Goal: Navigation & Orientation: Find specific page/section

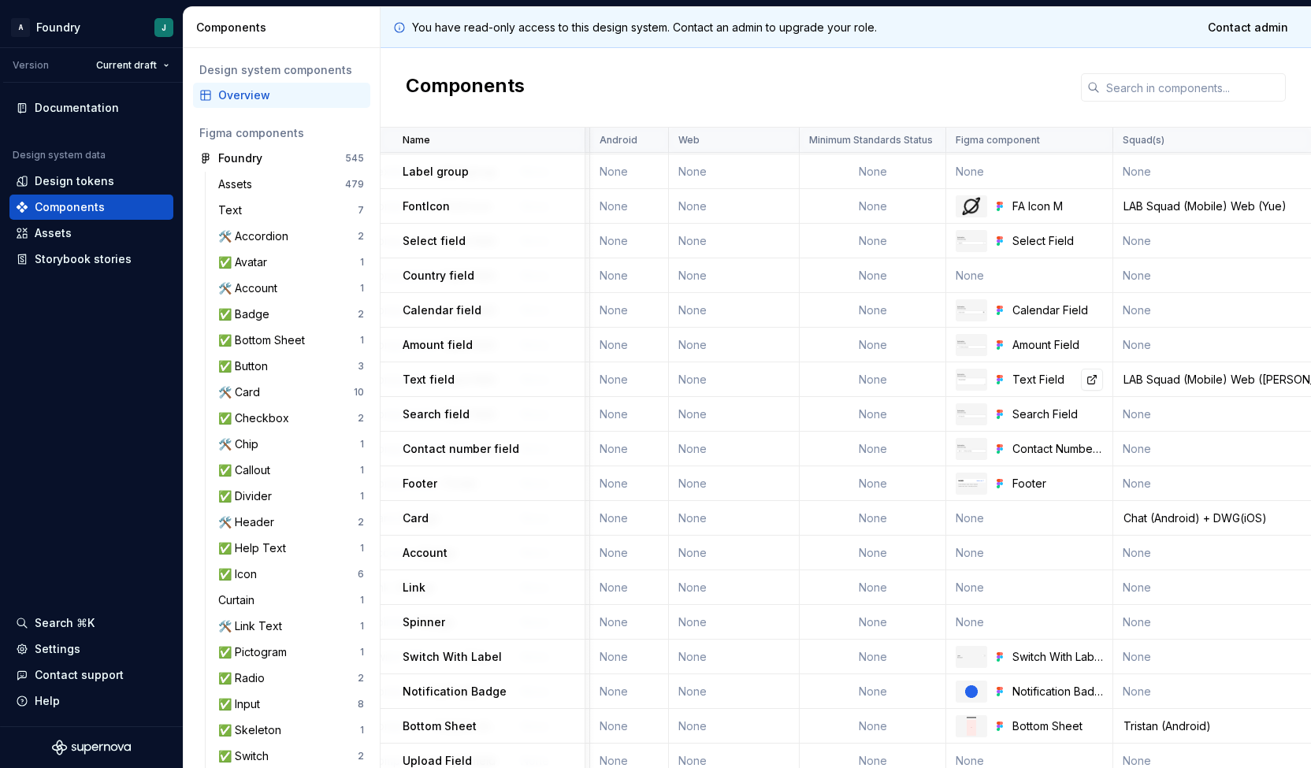
scroll to position [1263, 1130]
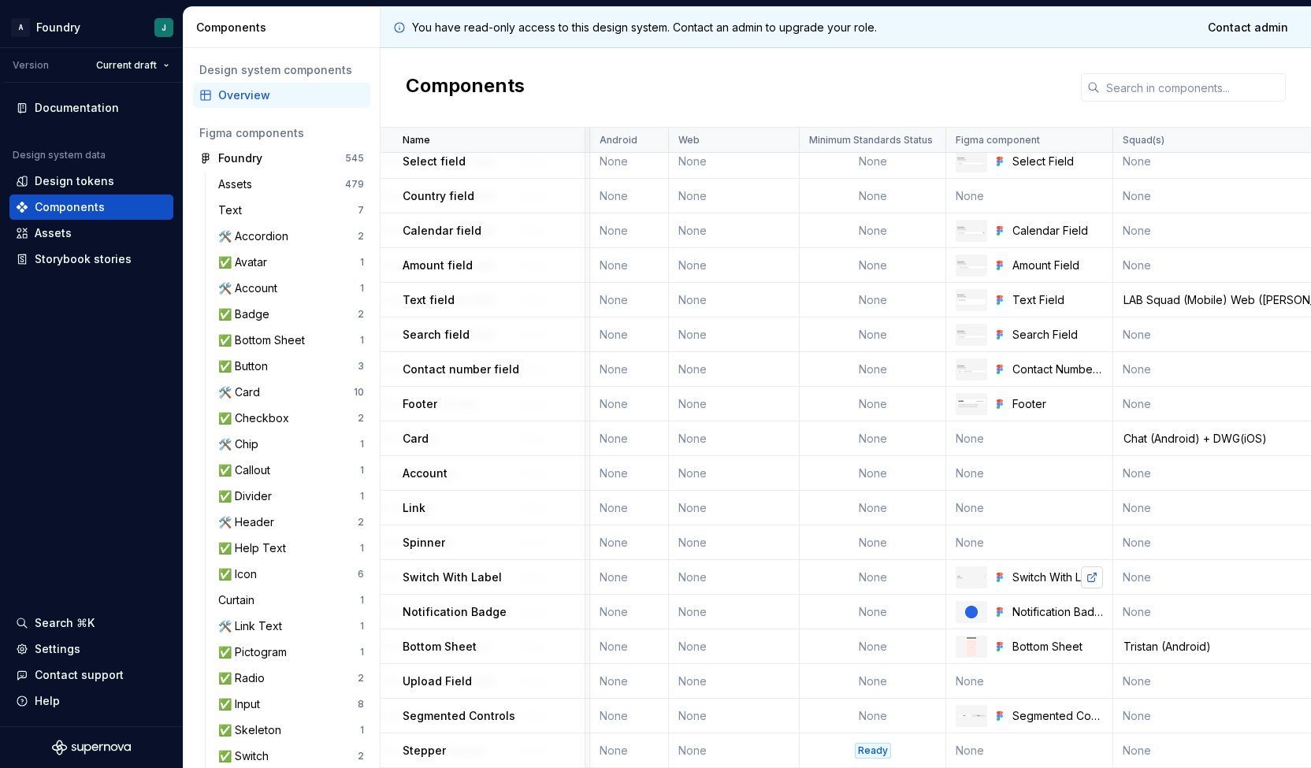
click at [1092, 572] on link at bounding box center [1092, 577] width 22 height 22
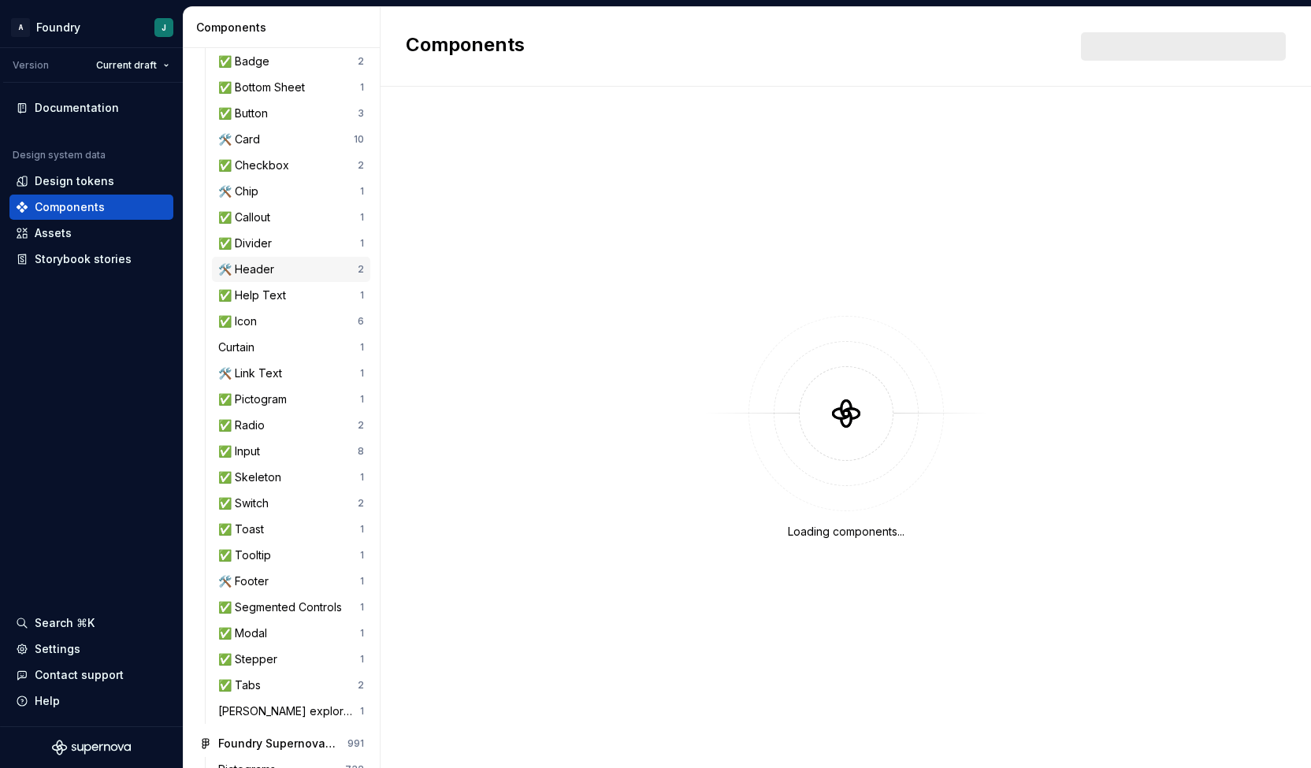
scroll to position [328, 0]
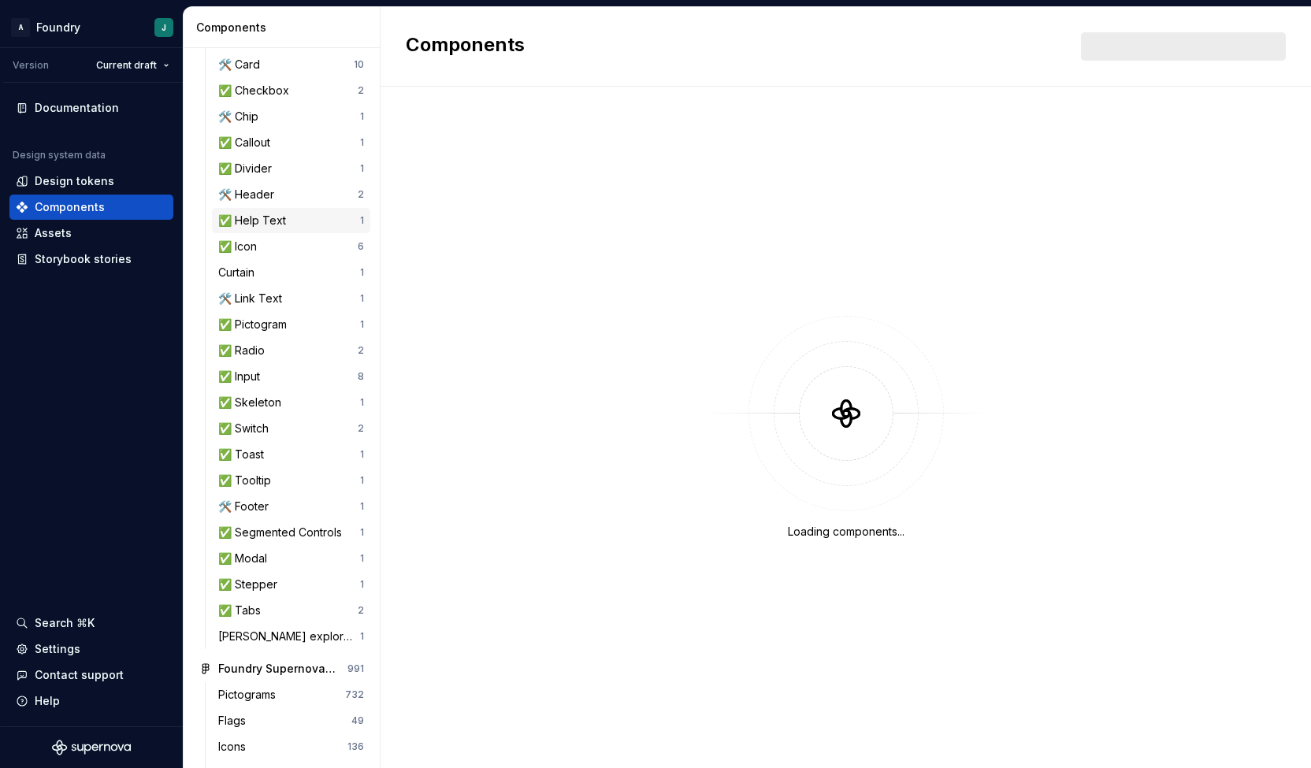
click at [286, 225] on div "✅ Help Text" at bounding box center [255, 221] width 74 height 16
click at [251, 224] on div "✅ Help Text" at bounding box center [255, 221] width 74 height 16
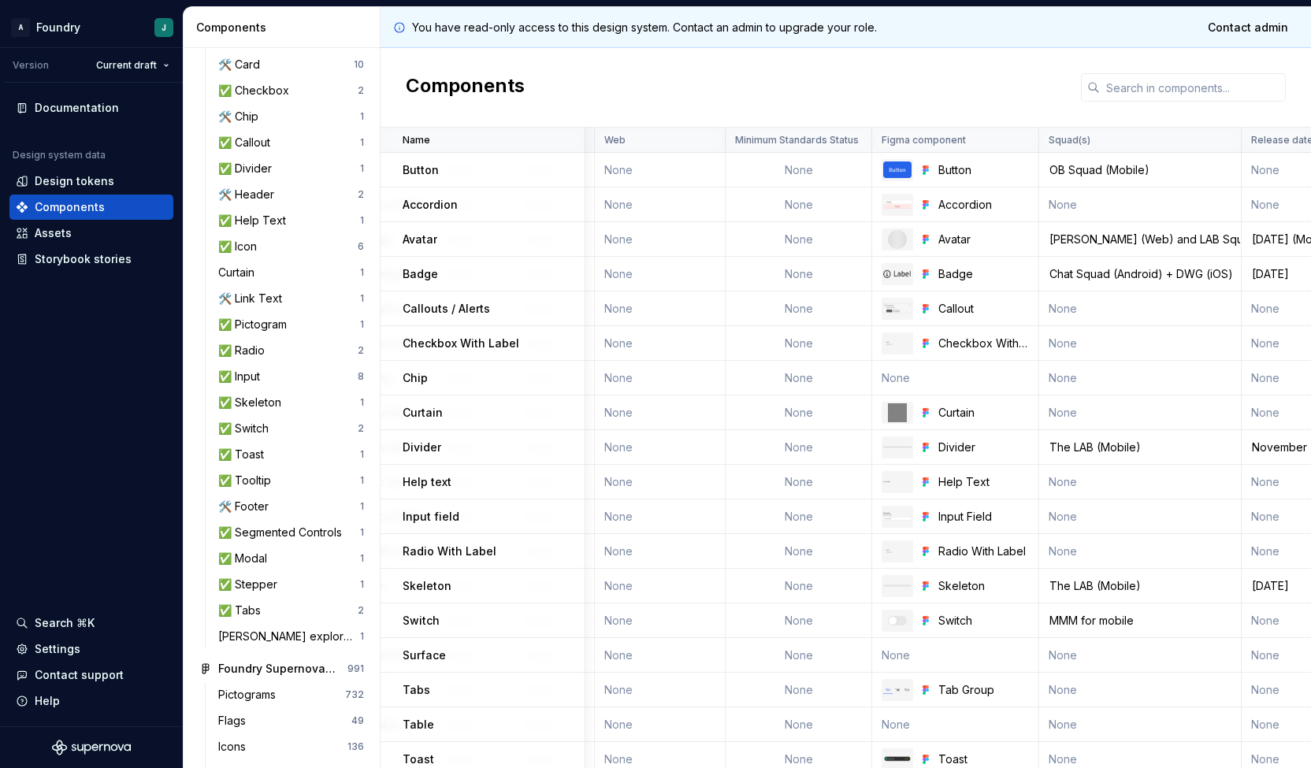
scroll to position [0, 1220]
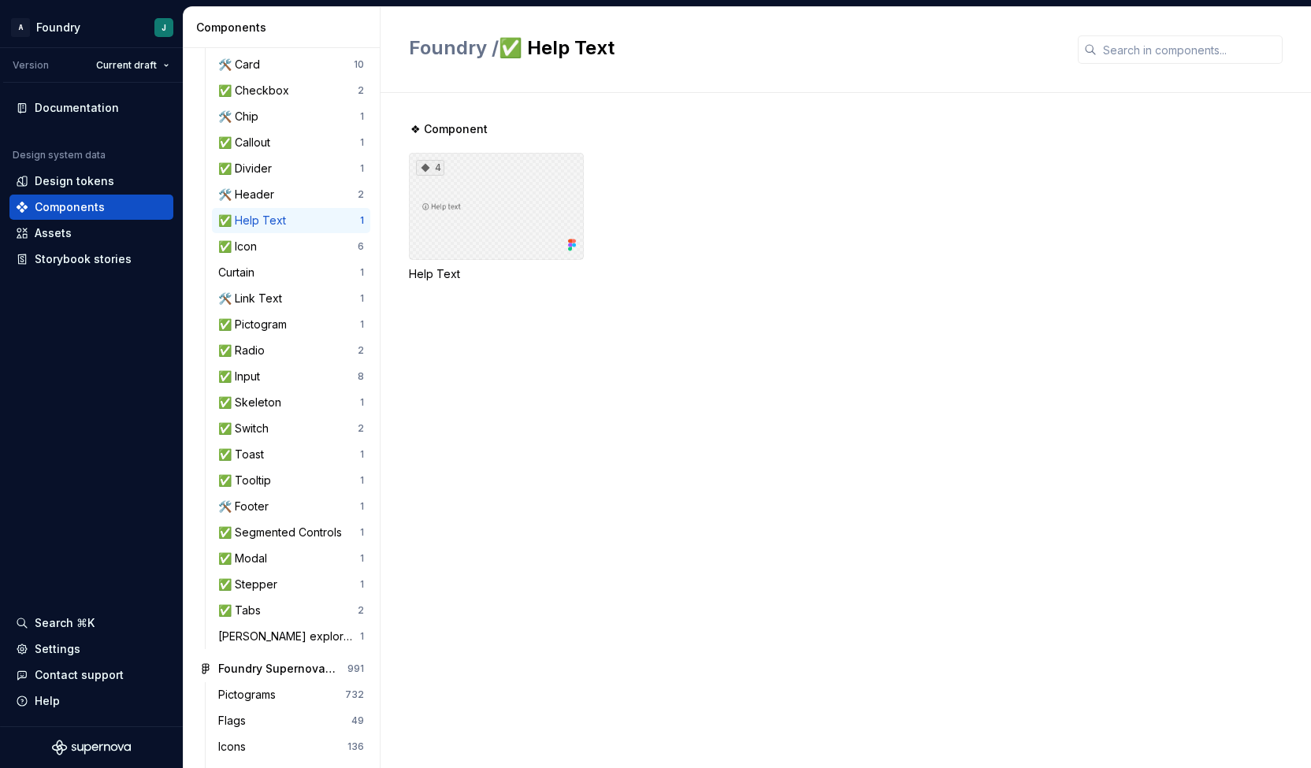
click at [536, 168] on div "4" at bounding box center [496, 206] width 175 height 107
click at [499, 194] on div "4" at bounding box center [496, 206] width 175 height 107
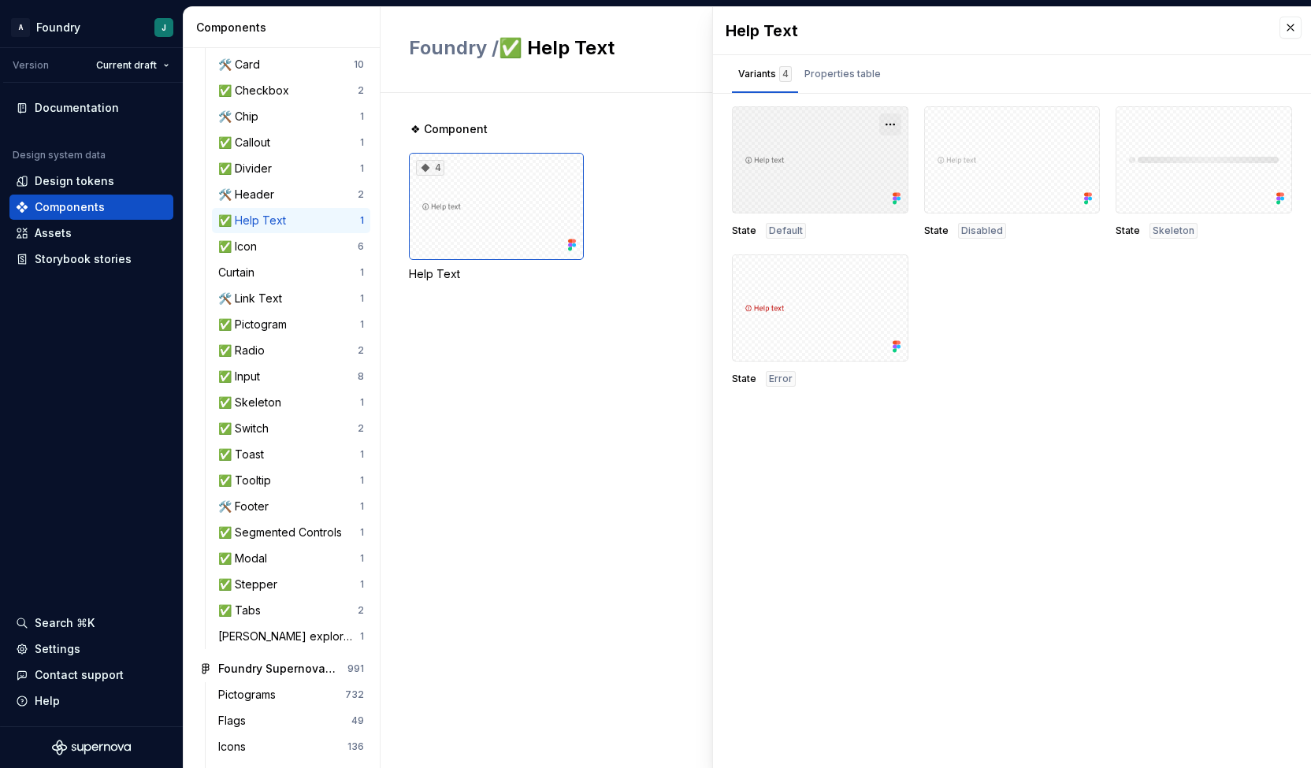
click at [893, 118] on button "button" at bounding box center [890, 124] width 22 height 22
click at [827, 153] on div "Open in [GEOGRAPHIC_DATA]" at bounding box center [839, 170] width 102 height 47
